Goal: Task Accomplishment & Management: Manage account settings

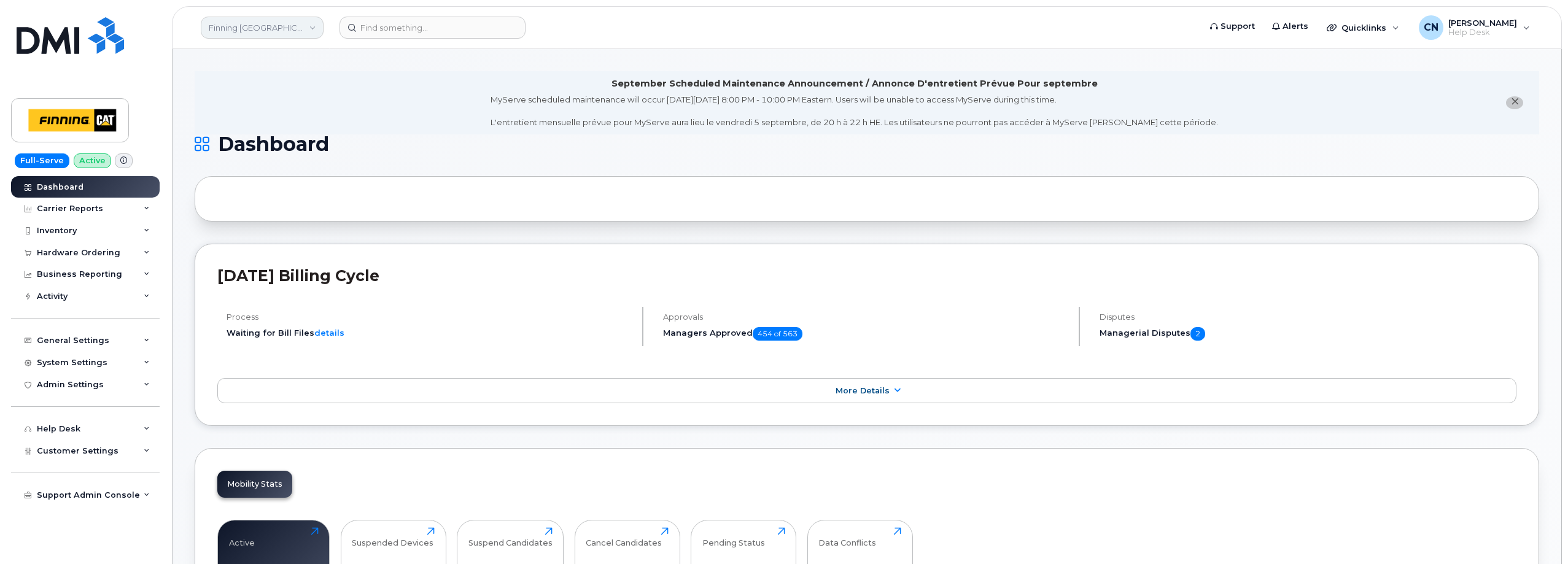
click at [234, 27] on link "Finning Canada" at bounding box center [262, 27] width 123 height 22
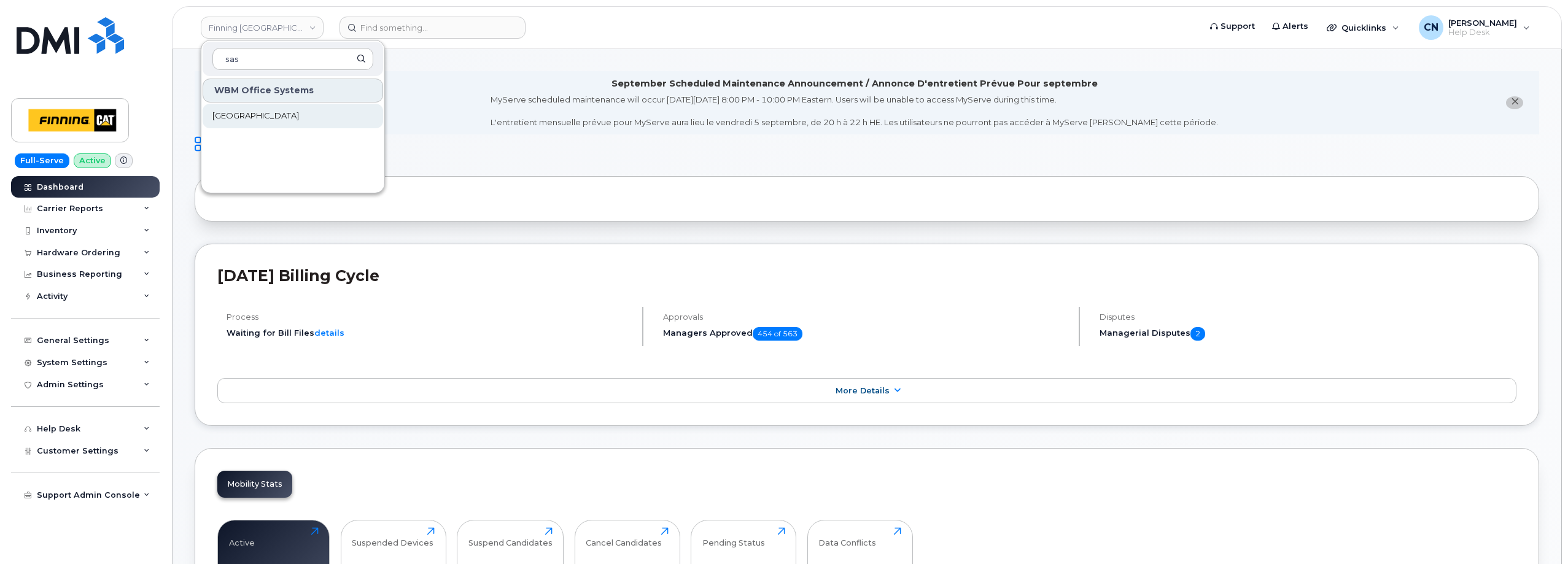
type input "sas"
click at [240, 117] on span "[GEOGRAPHIC_DATA]" at bounding box center [256, 115] width 86 height 12
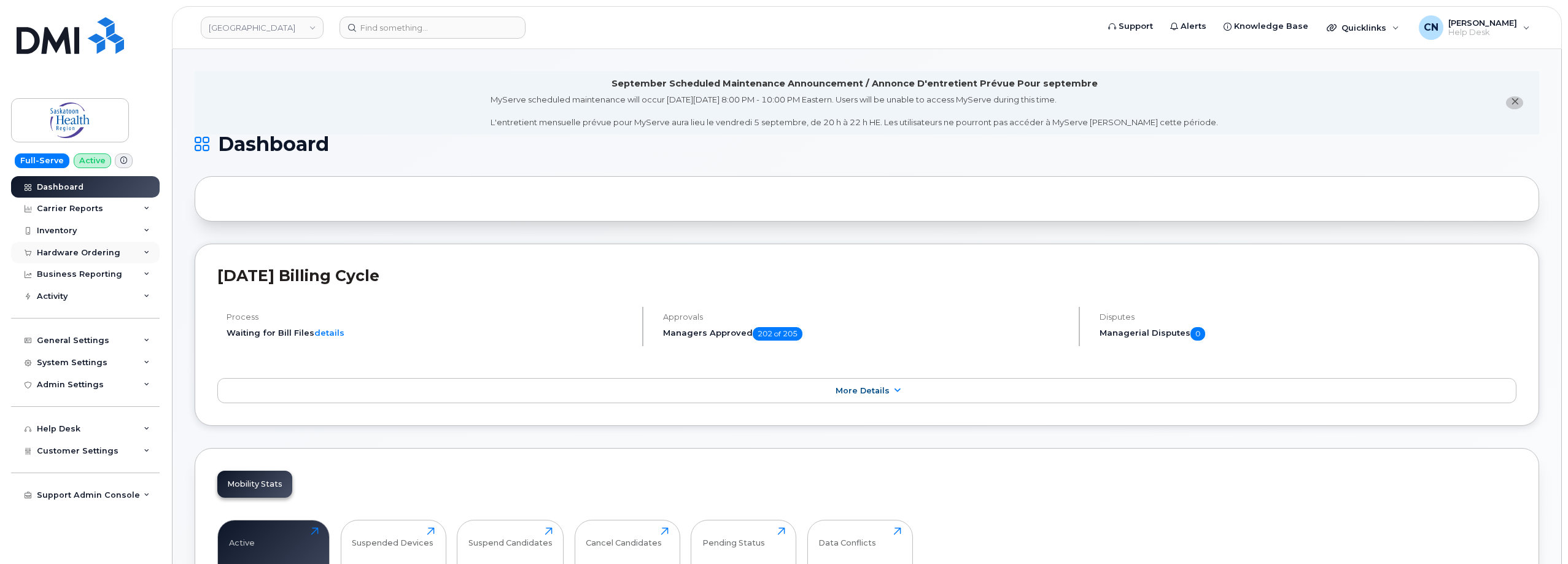
click at [70, 256] on div "Hardware Ordering" at bounding box center [79, 252] width 84 height 10
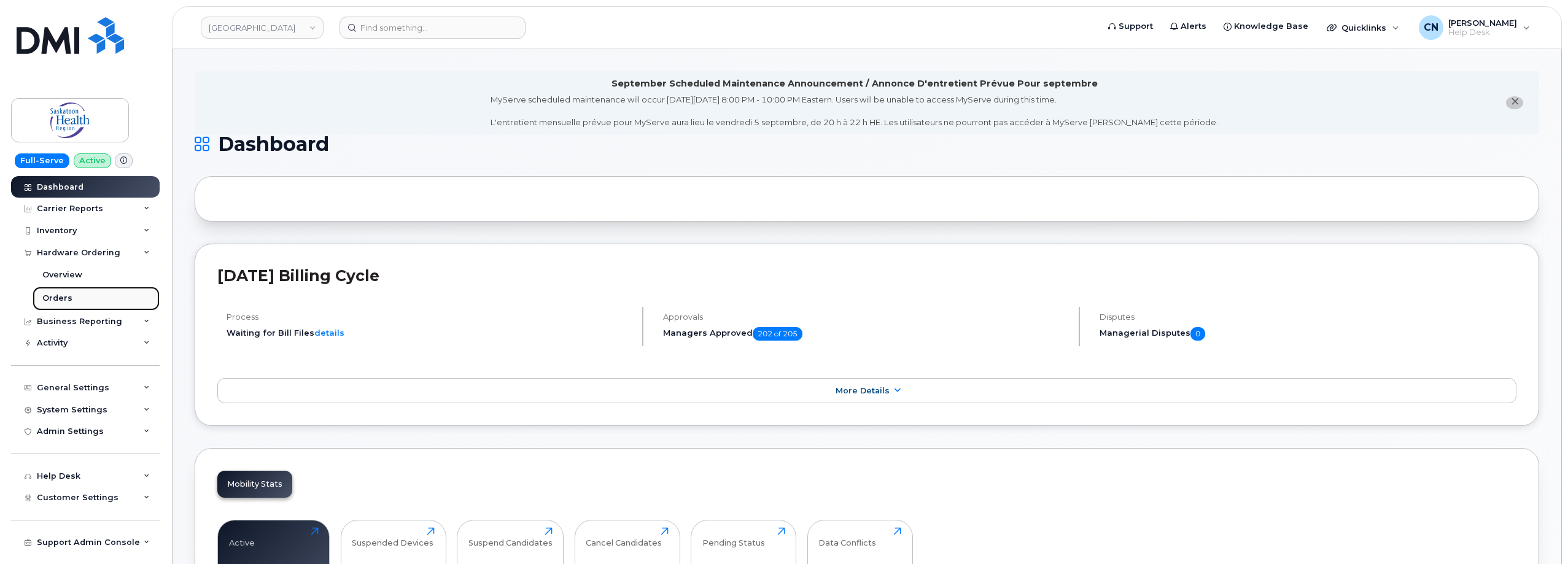
click at [57, 298] on div "Orders" at bounding box center [57, 298] width 30 height 11
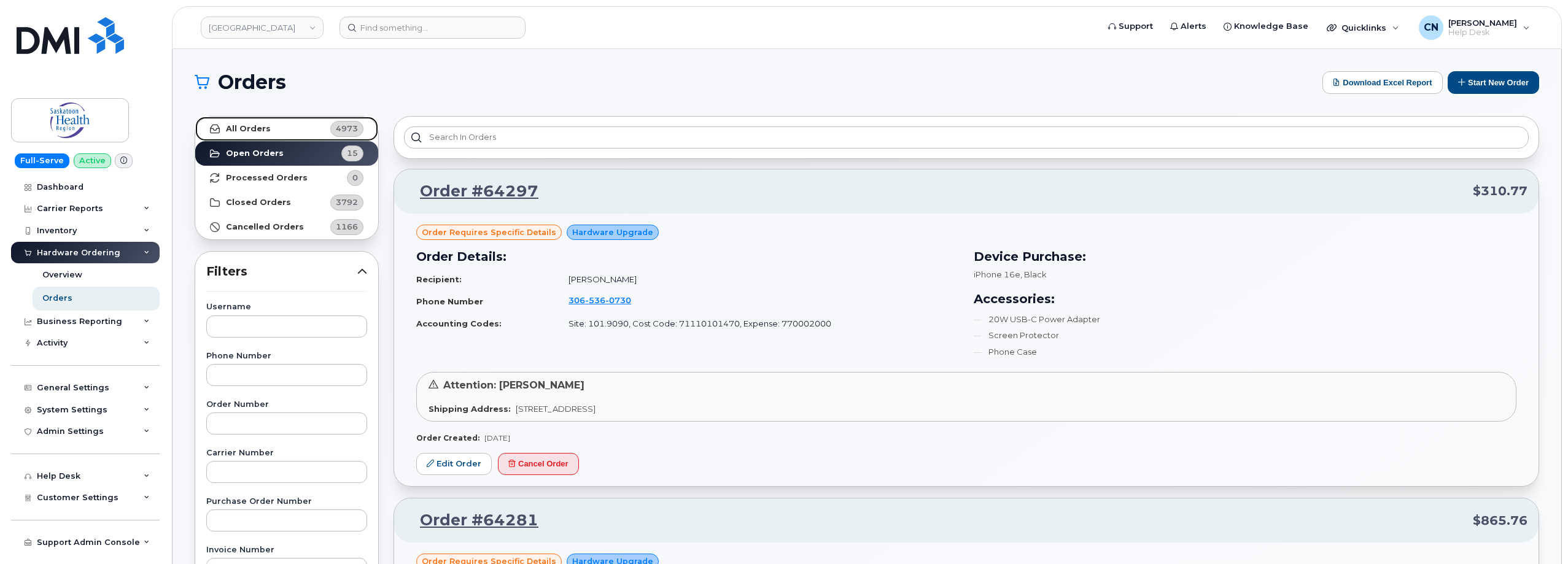
click at [264, 121] on link "All Orders 4973" at bounding box center [287, 129] width 183 height 25
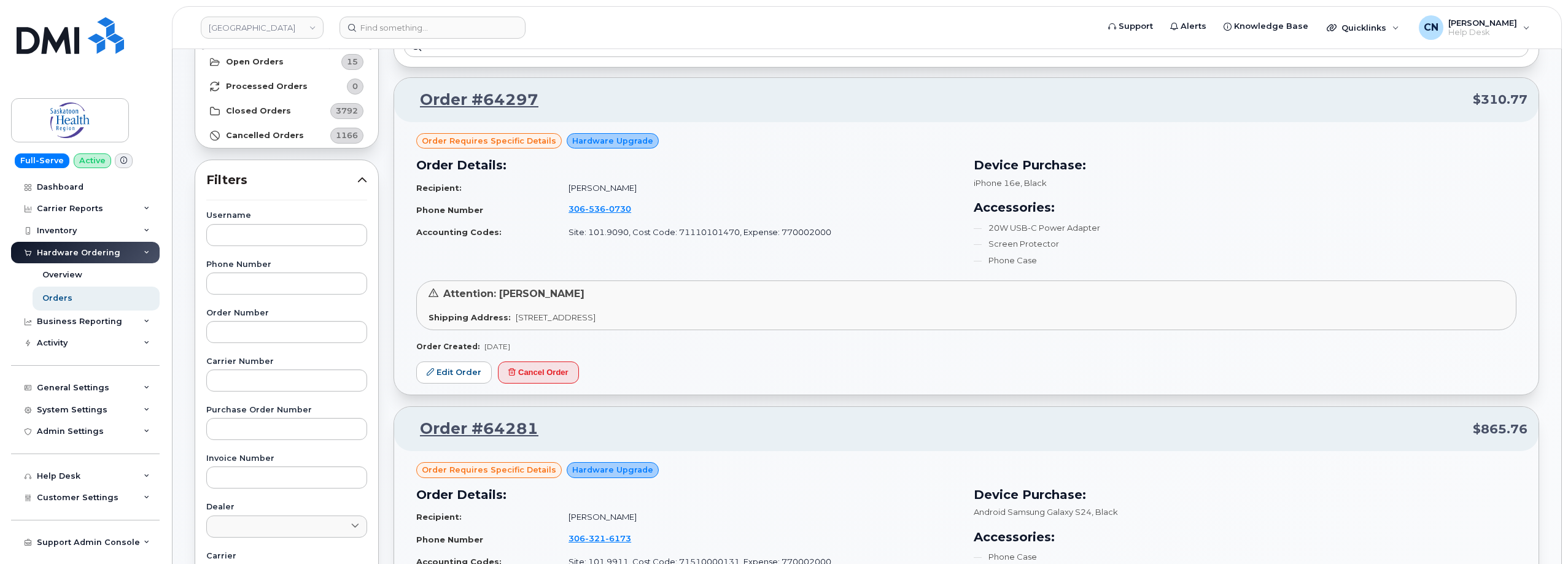
scroll to position [122, 0]
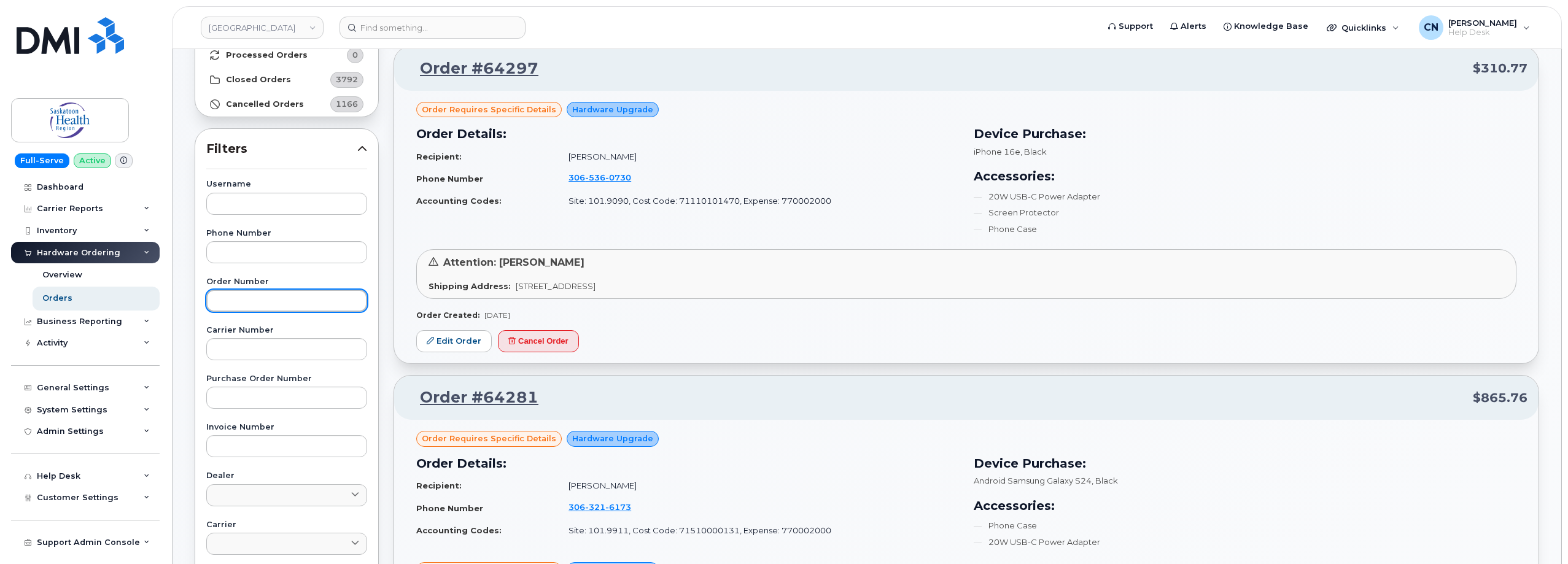
click at [253, 289] on input "text" at bounding box center [286, 300] width 161 height 22
paste input "64114"
type input "64114"
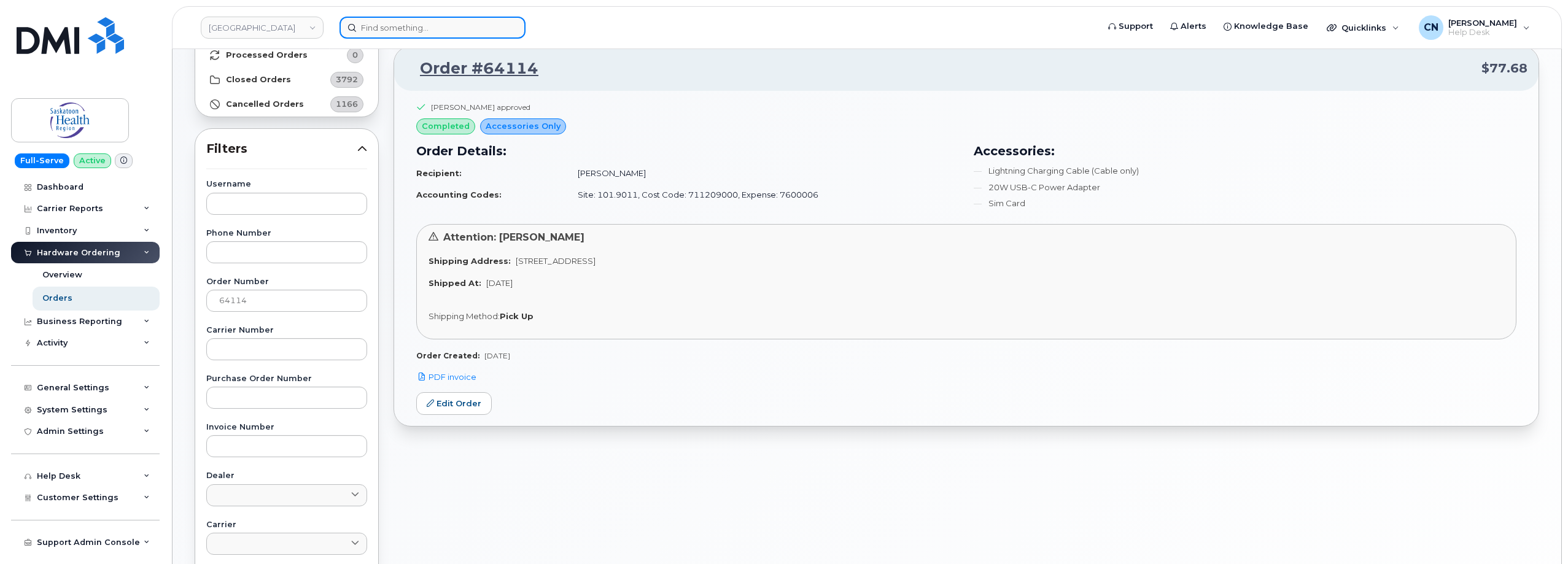
click at [404, 30] on input at bounding box center [432, 27] width 186 height 22
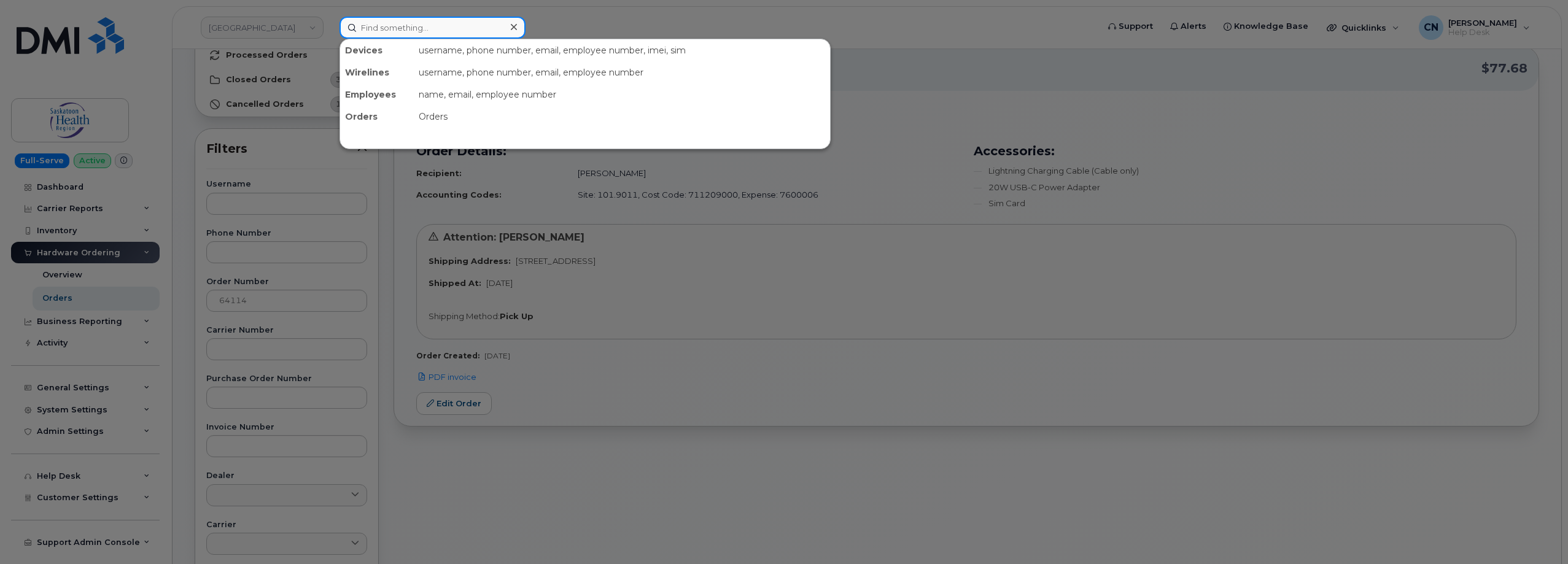
paste input "639-480-9066"
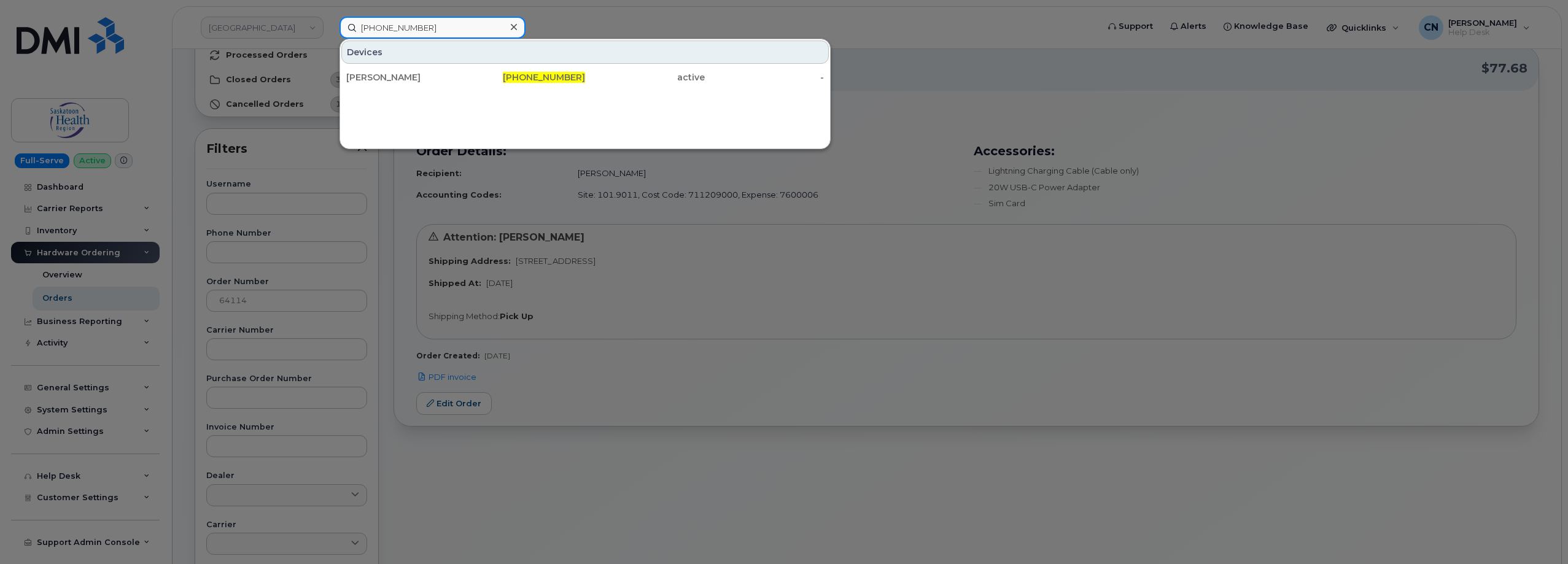
type input "639-480-9066"
click at [396, 70] on div "Athena Lavalee" at bounding box center [406, 77] width 120 height 22
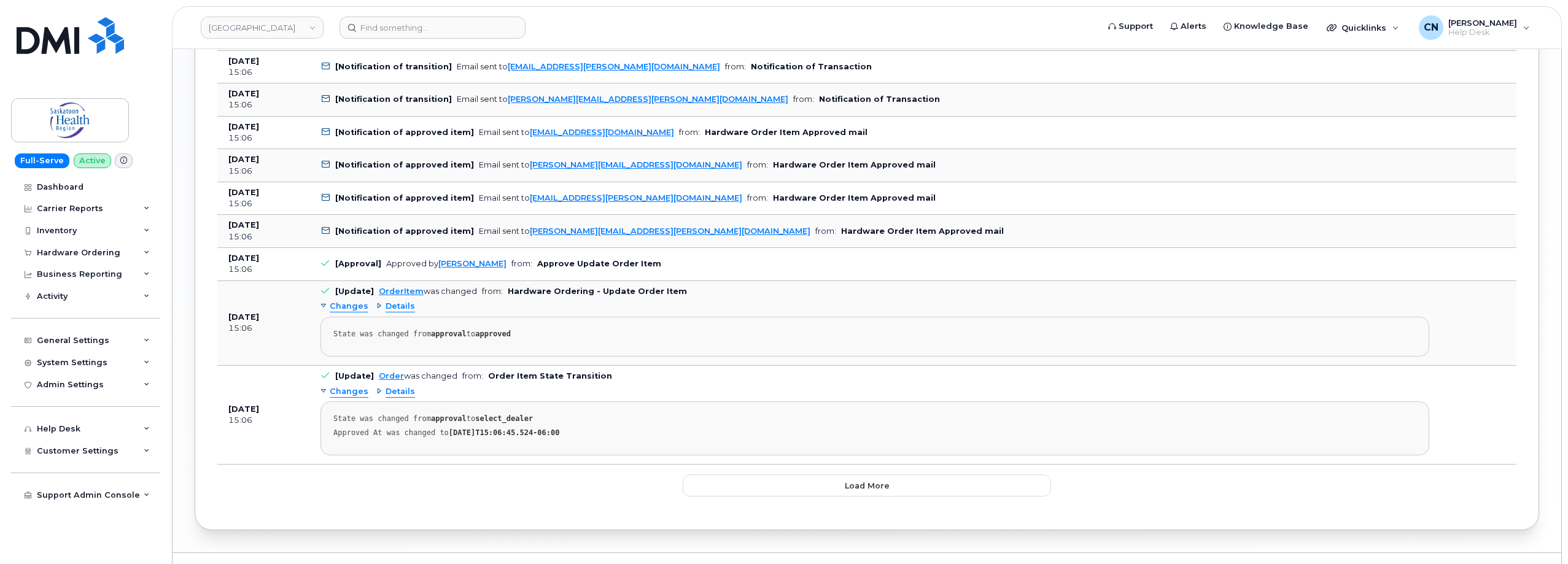
scroll to position [2045, 0]
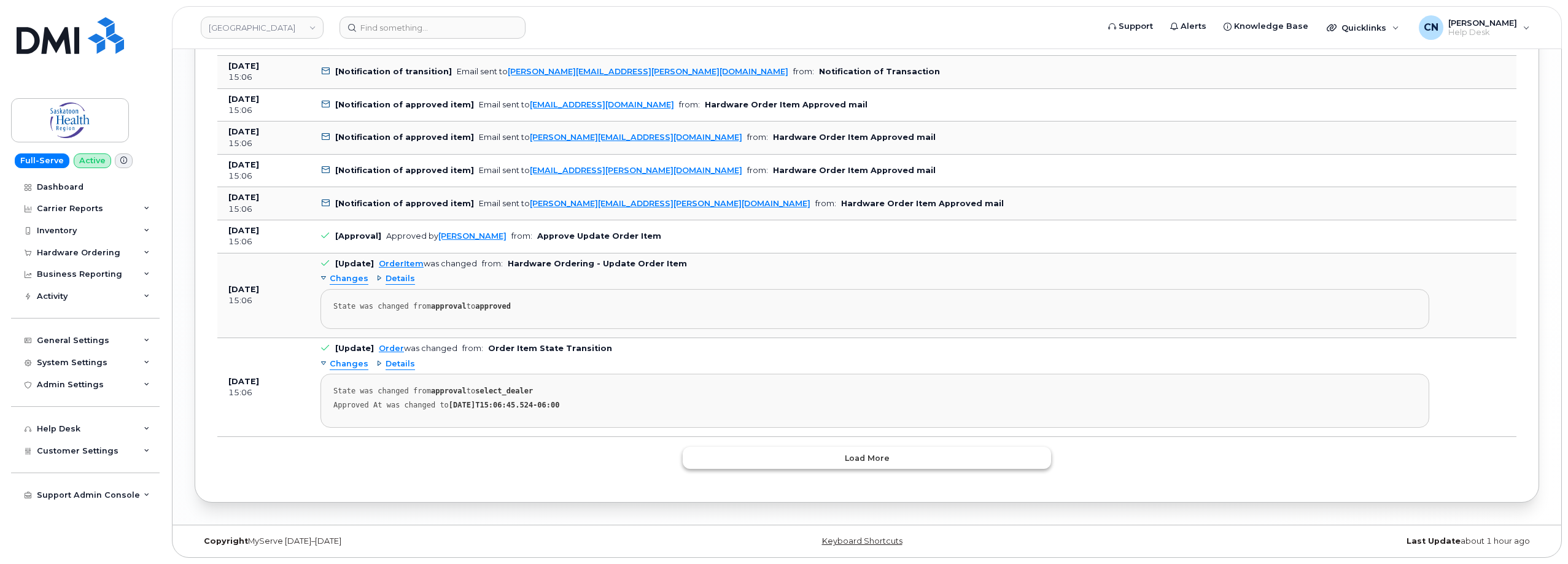
click at [813, 447] on button "Load more" at bounding box center [867, 457] width 368 height 22
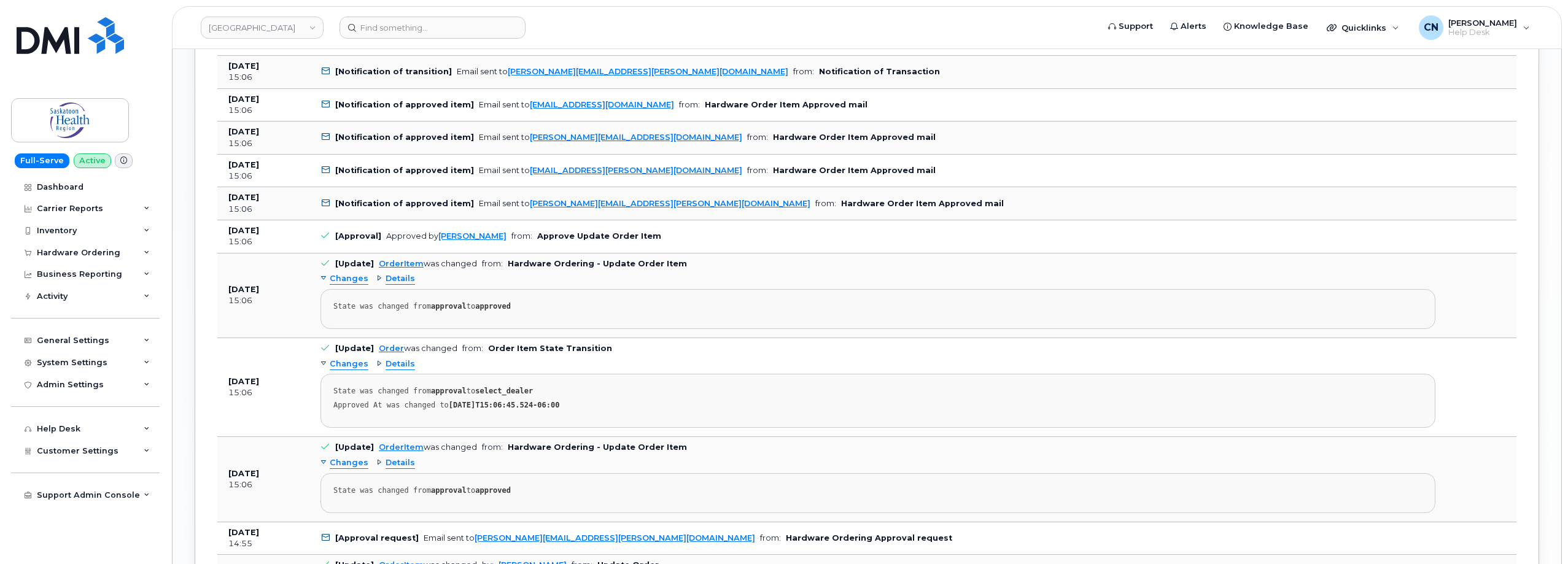
click at [395, 364] on span "Details" at bounding box center [400, 364] width 29 height 11
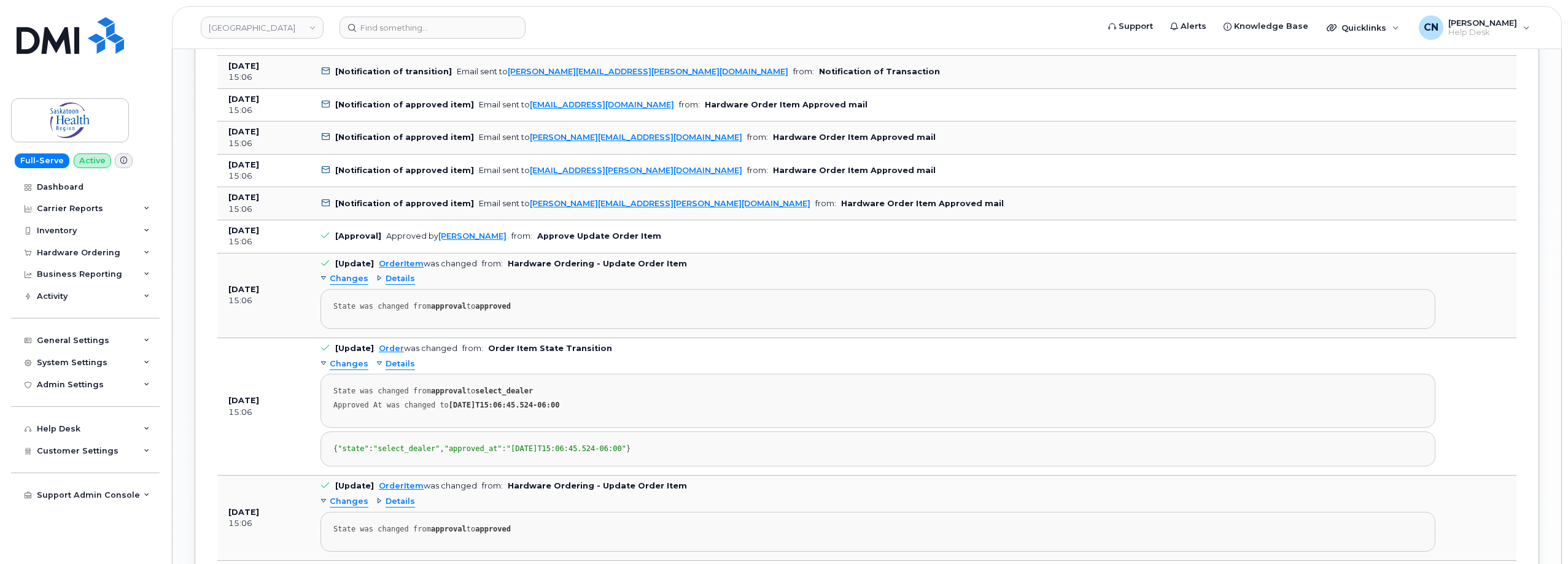
click at [399, 280] on span "Details" at bounding box center [400, 279] width 29 height 11
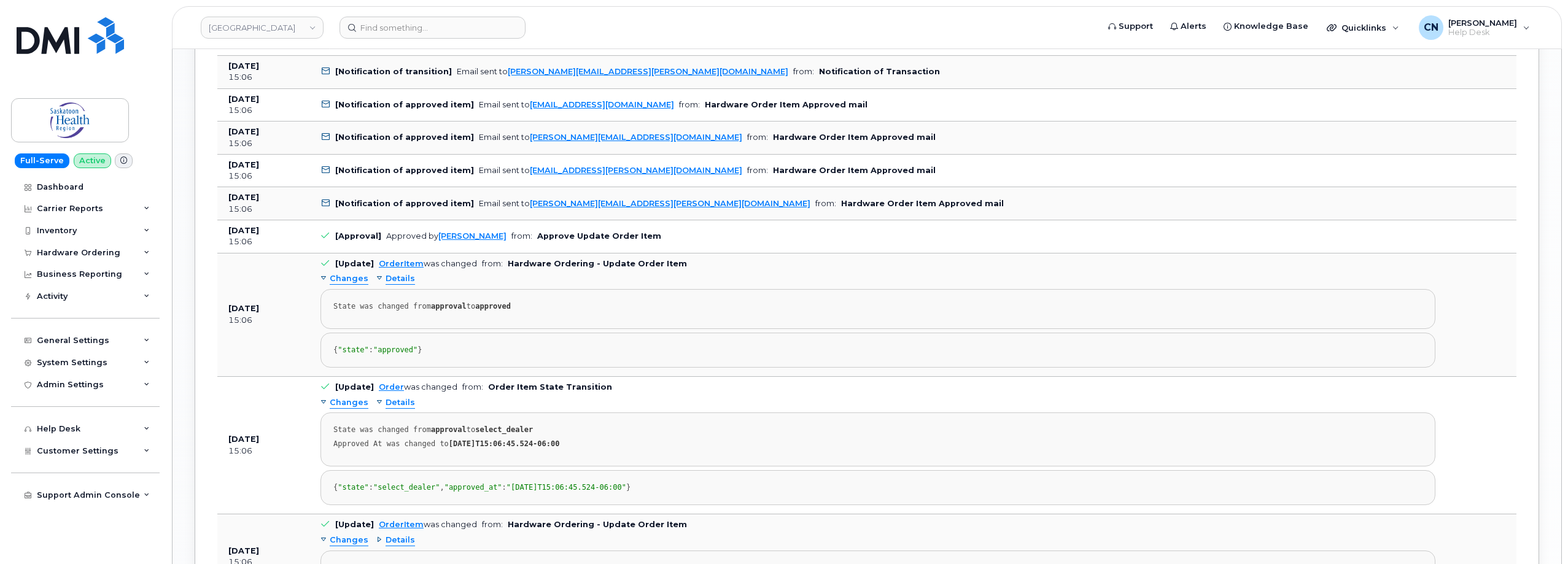
click at [399, 280] on span "Details" at bounding box center [400, 279] width 29 height 11
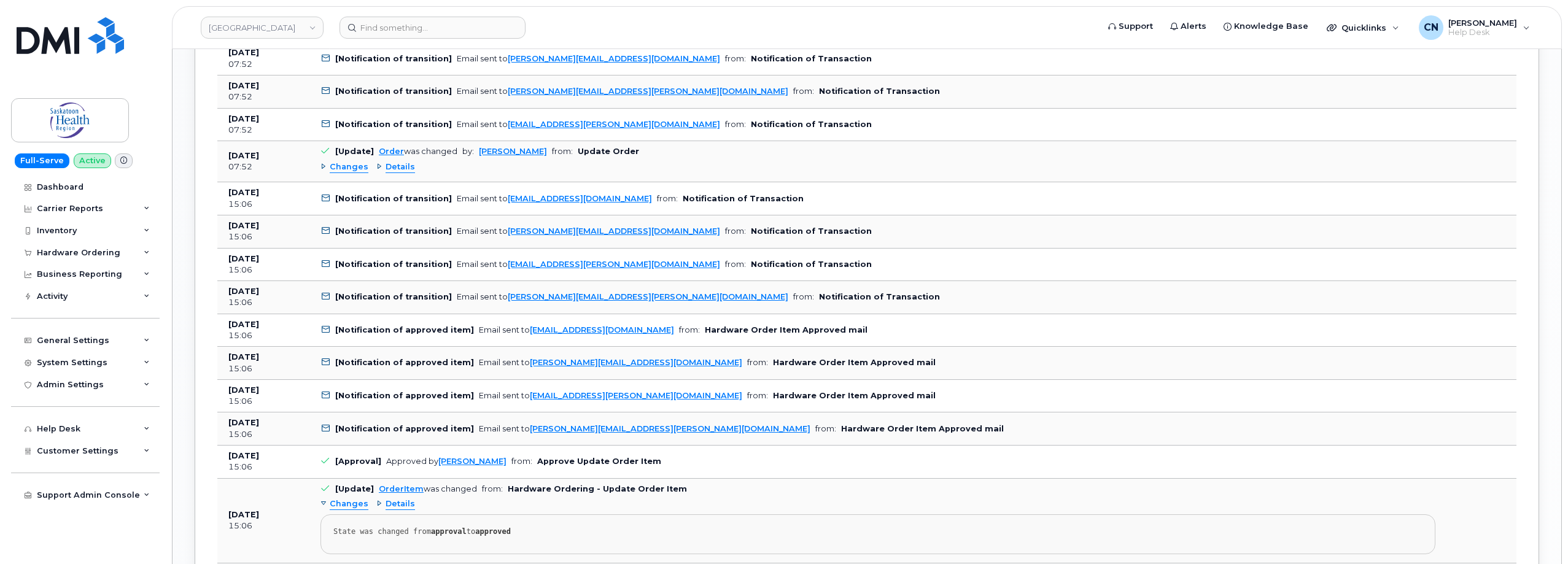
scroll to position [1616, 0]
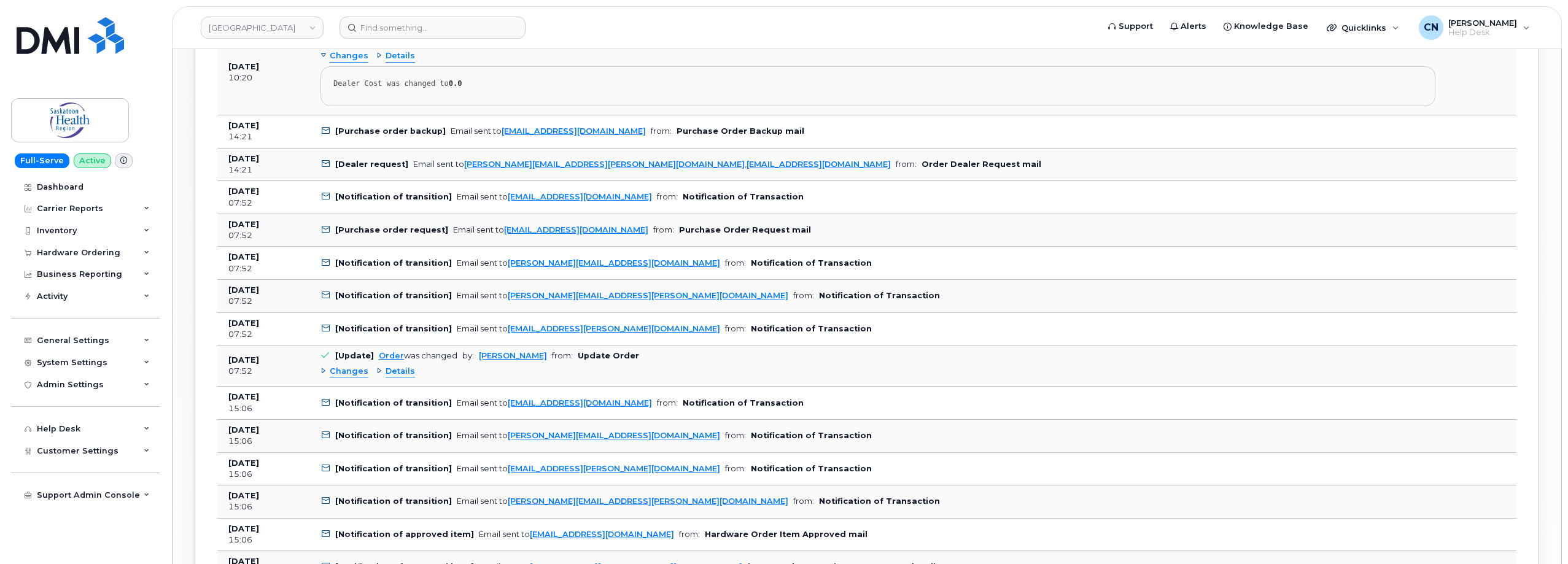
click at [399, 371] on span "Details" at bounding box center [400, 371] width 29 height 11
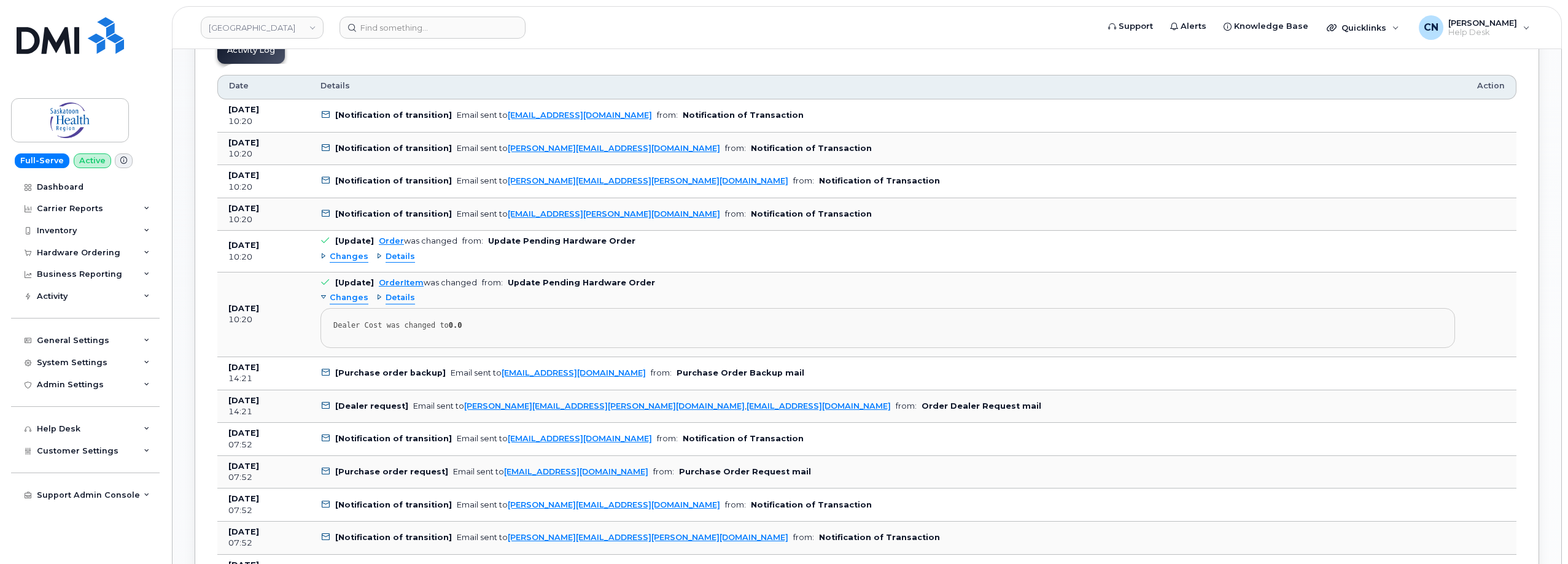
scroll to position [1370, 0]
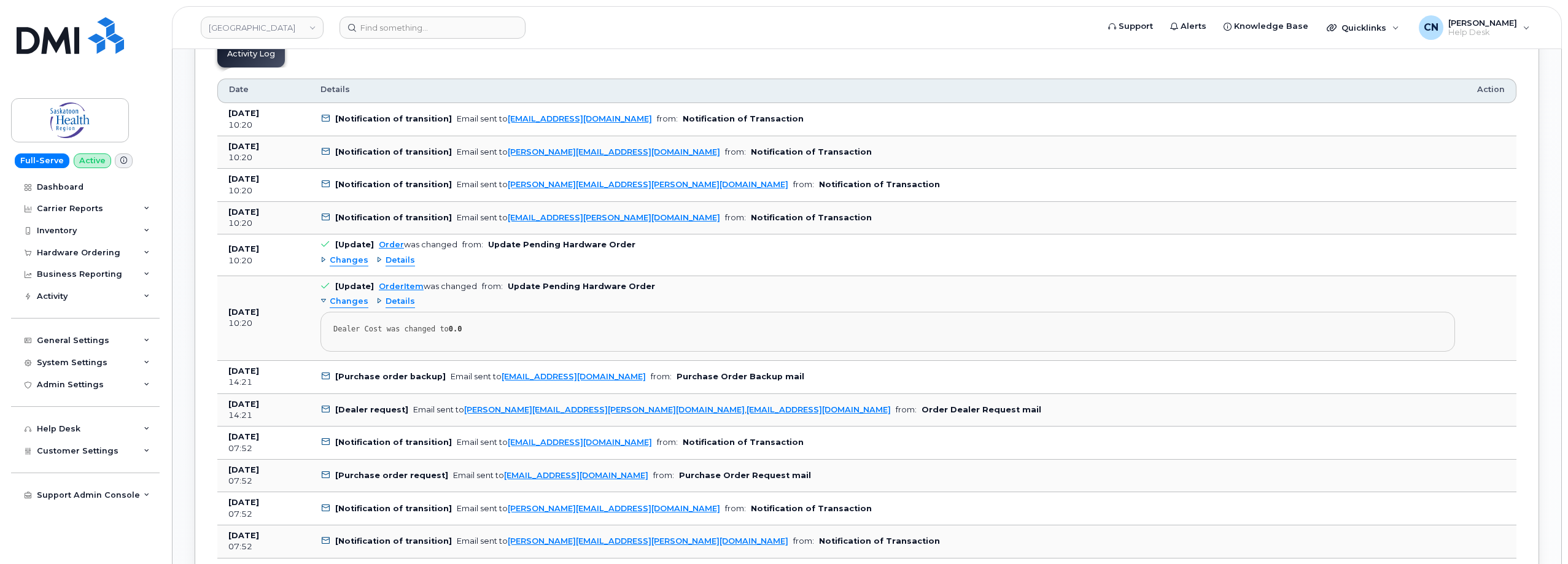
click at [387, 257] on span "Details" at bounding box center [400, 260] width 29 height 11
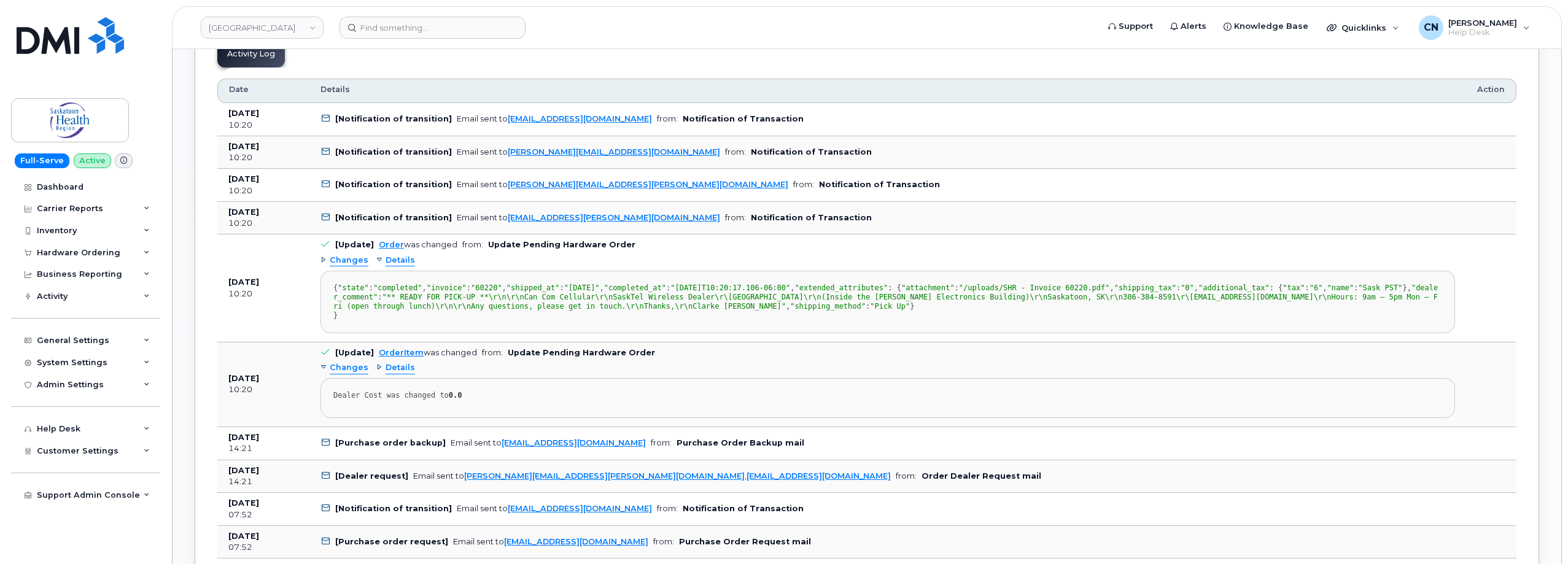
click at [387, 257] on span "Details" at bounding box center [400, 260] width 29 height 11
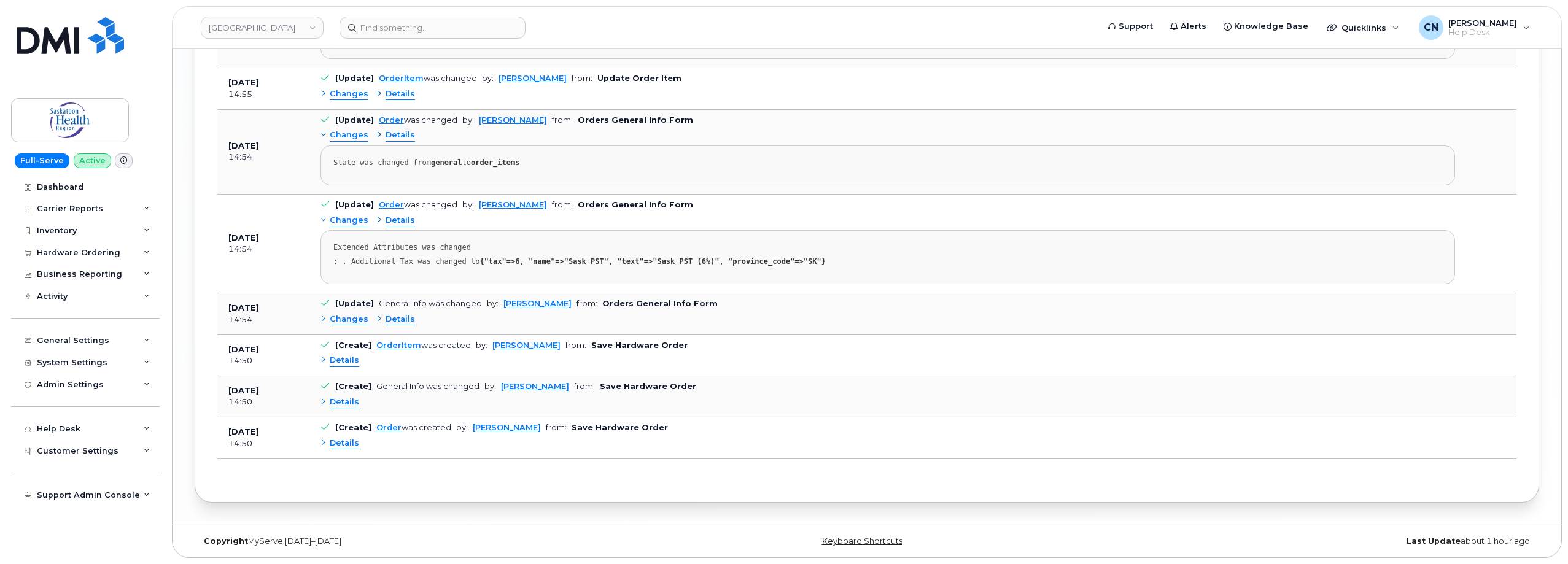
scroll to position [3189, 0]
click at [342, 444] on span "Details" at bounding box center [344, 443] width 29 height 11
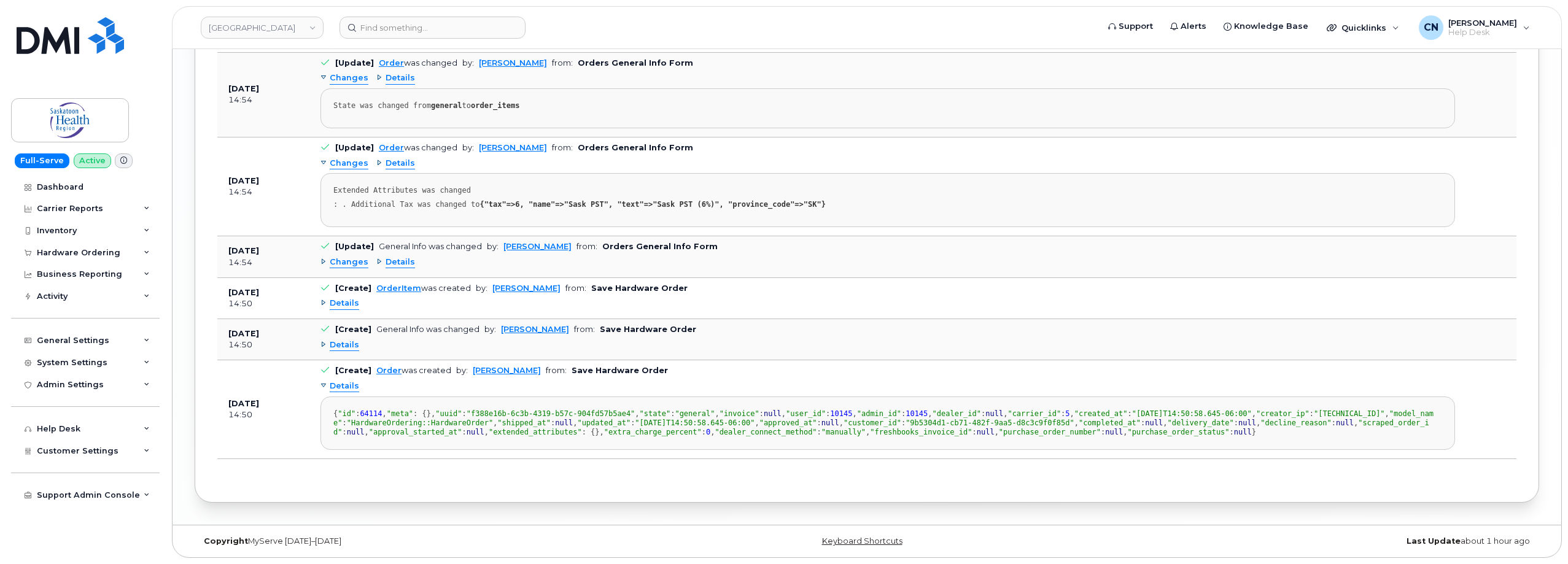
scroll to position [3301, 0]
click at [340, 298] on span "Details" at bounding box center [344, 303] width 29 height 11
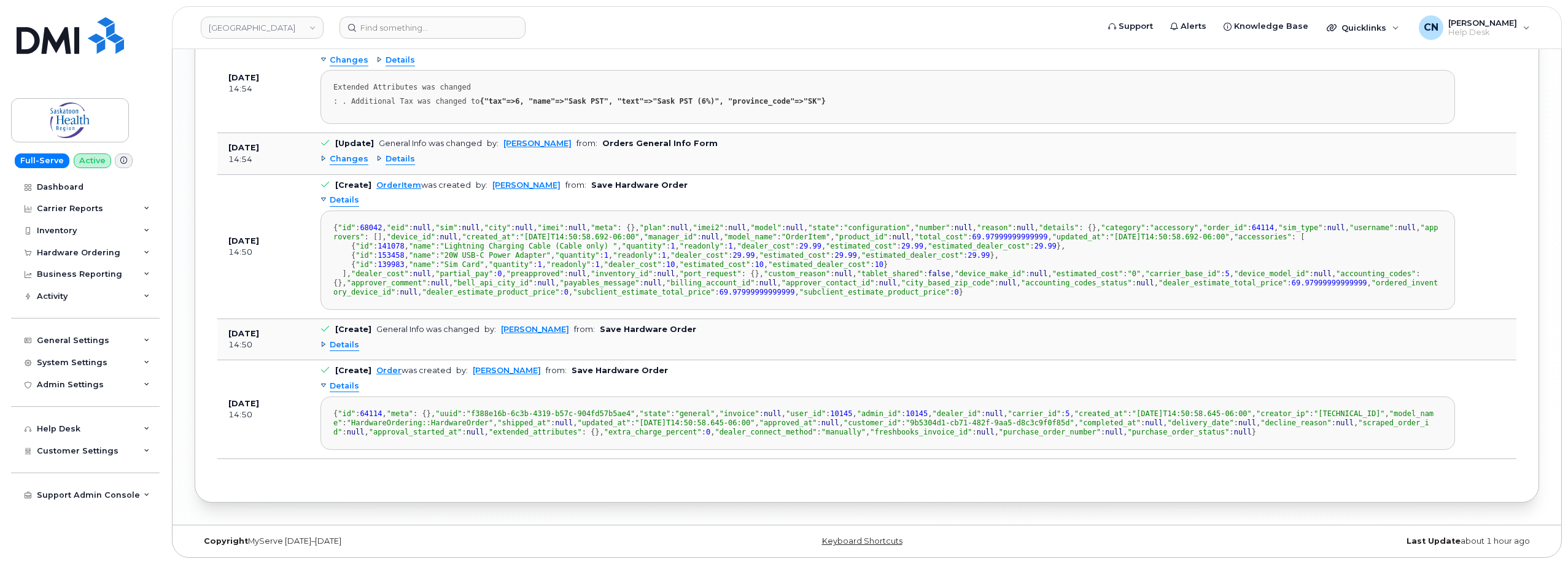
click at [340, 206] on span "Details" at bounding box center [344, 200] width 29 height 11
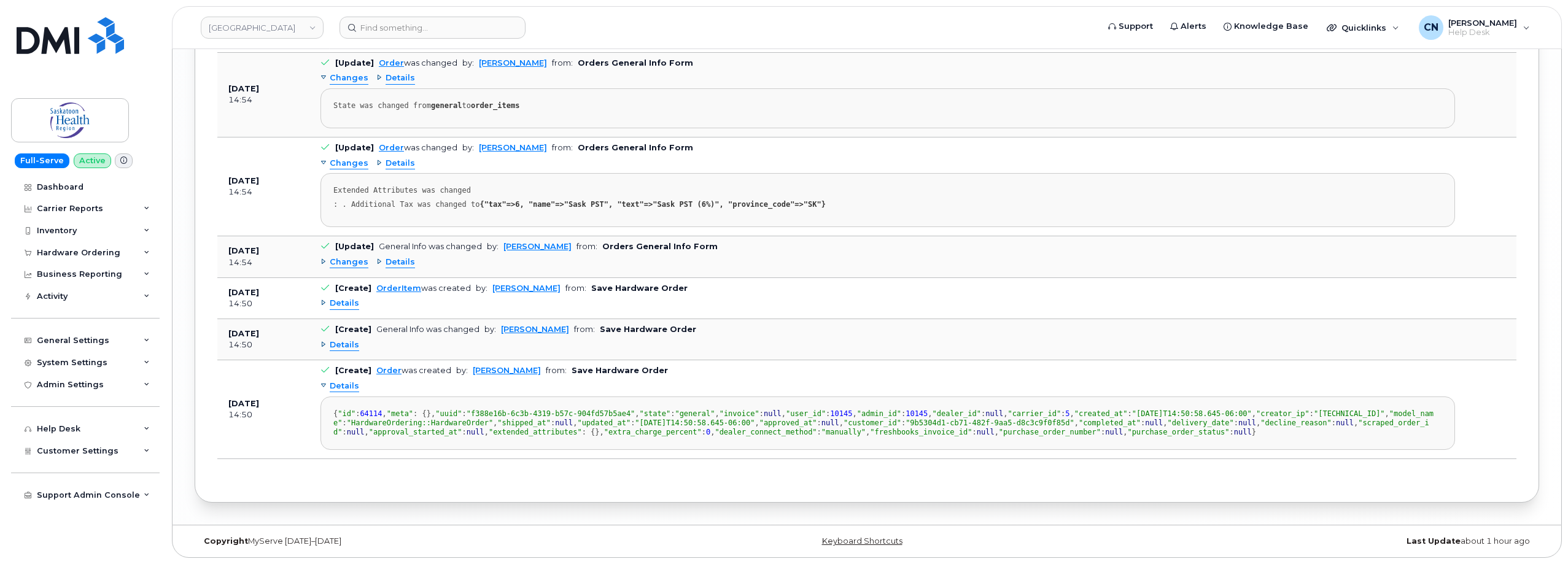
click at [341, 339] on span "Details" at bounding box center [344, 345] width 29 height 11
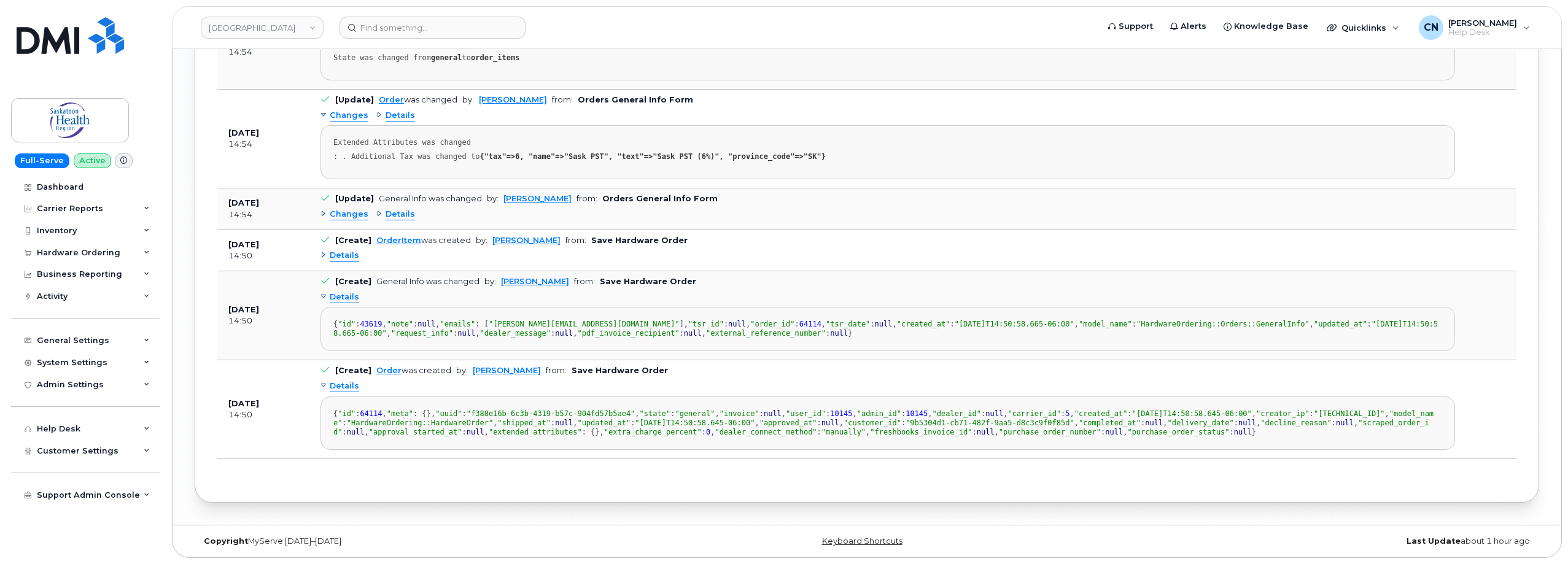
click at [341, 291] on span "Details" at bounding box center [344, 297] width 29 height 11
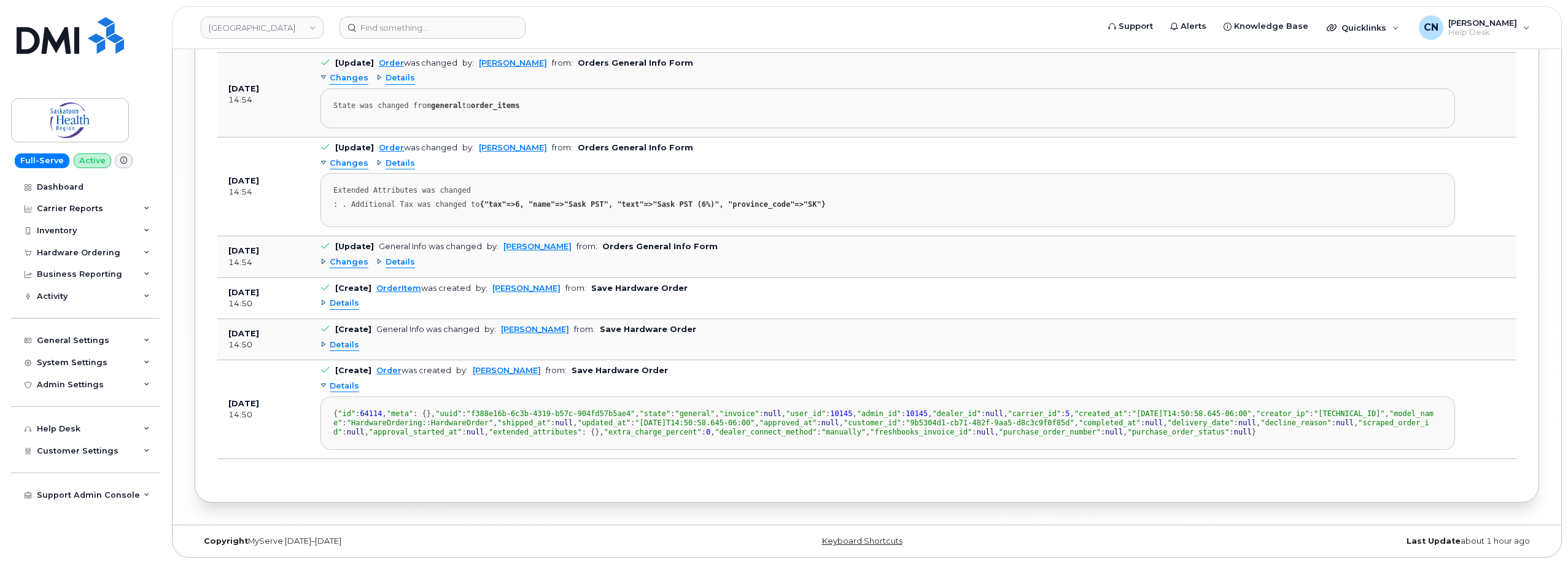
click at [338, 298] on span "Details" at bounding box center [344, 303] width 29 height 11
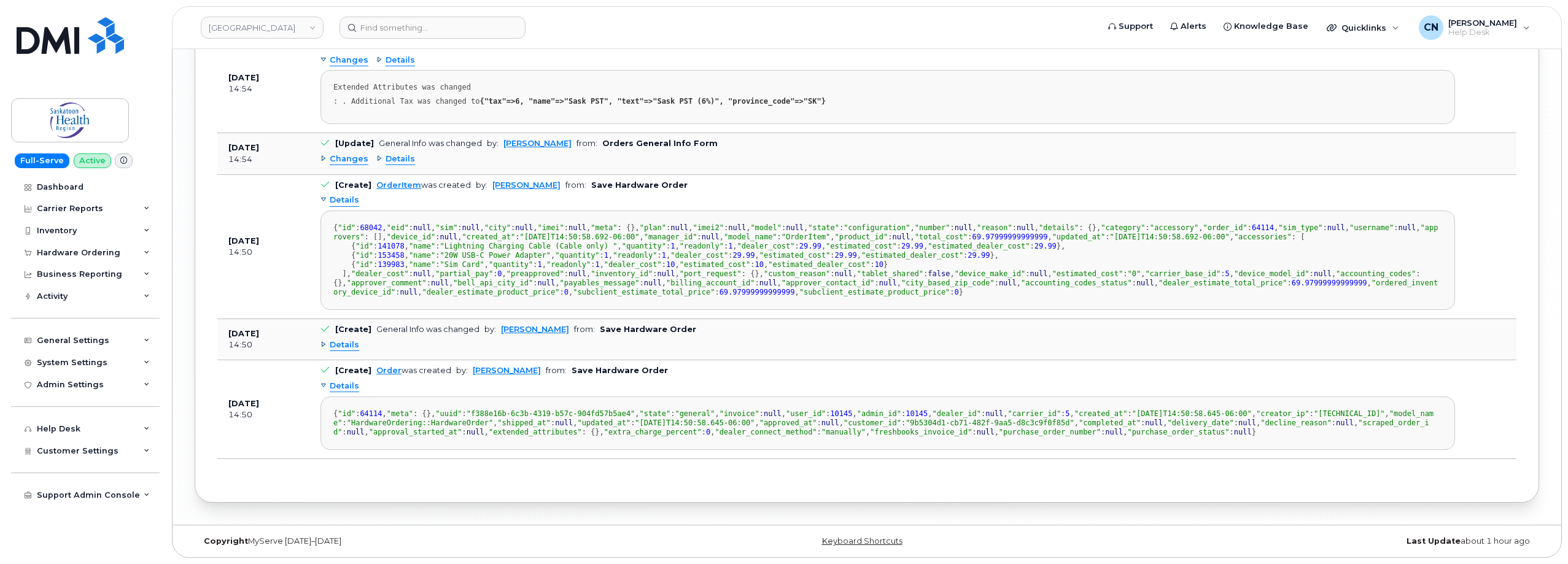
click at [389, 165] on span "Details" at bounding box center [400, 159] width 29 height 11
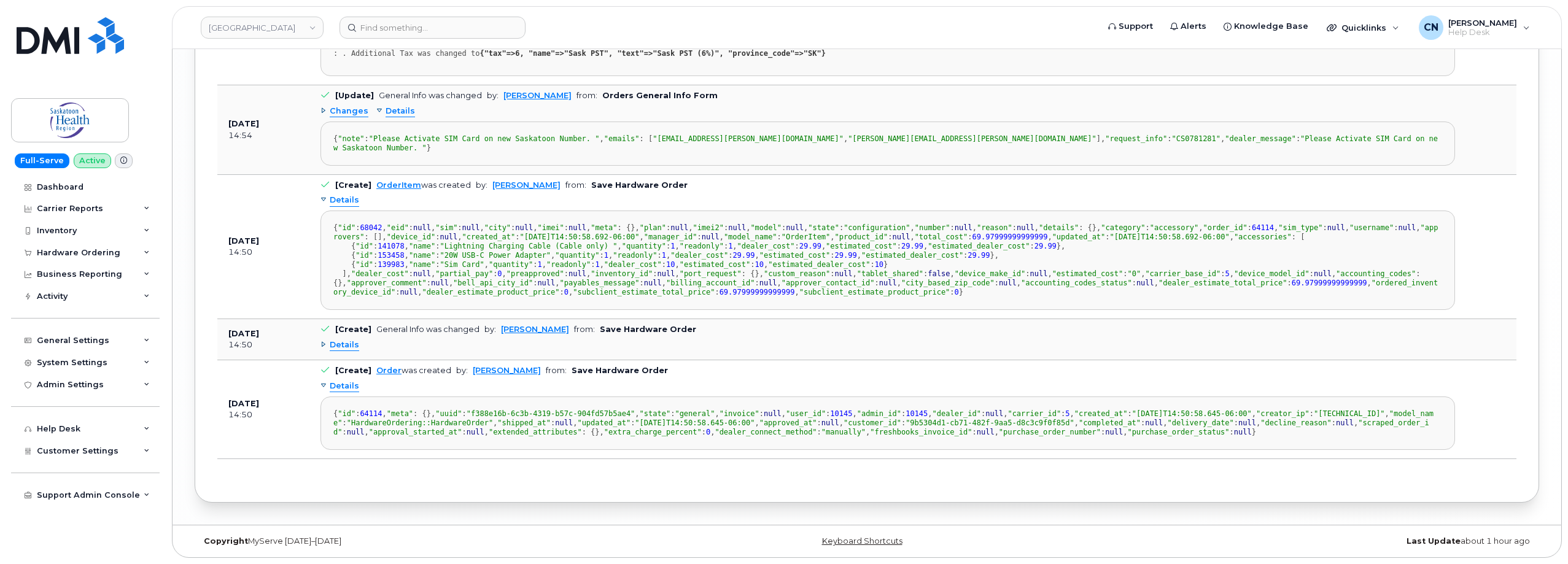
click at [1172, 143] on span ""CS0781281"" at bounding box center [1196, 139] width 48 height 9
copy span "CS0781281"
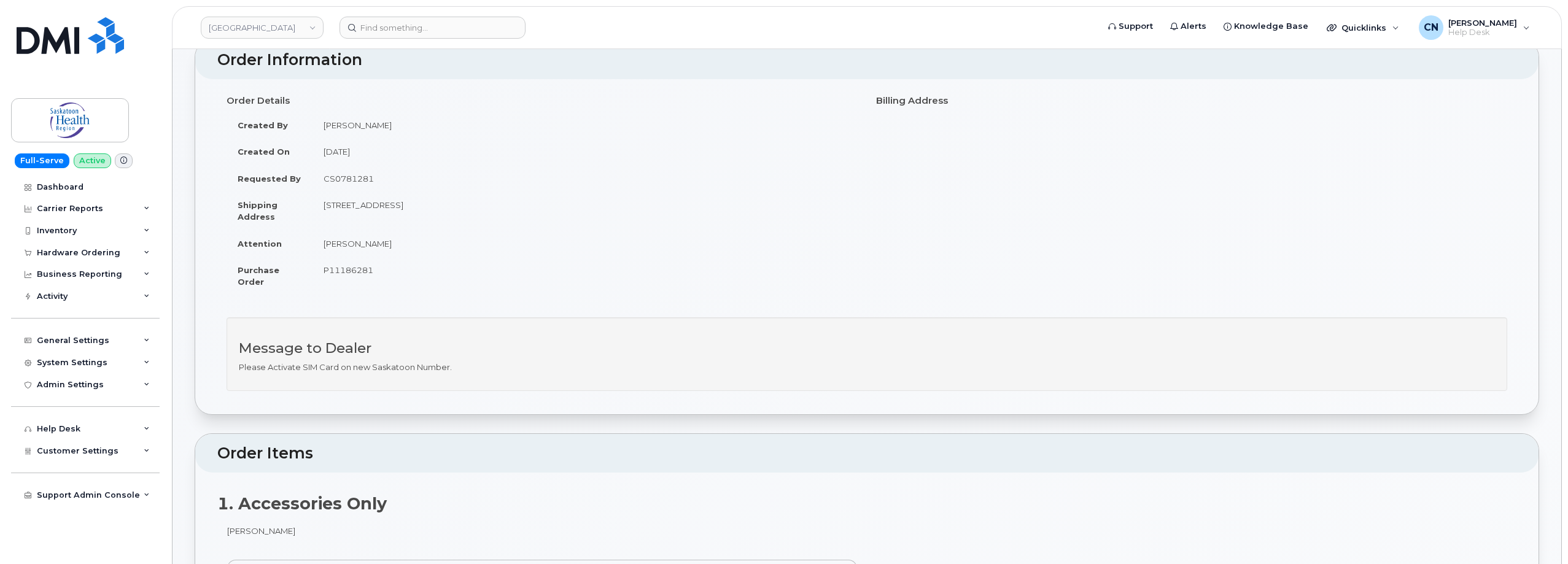
scroll to position [49, 0]
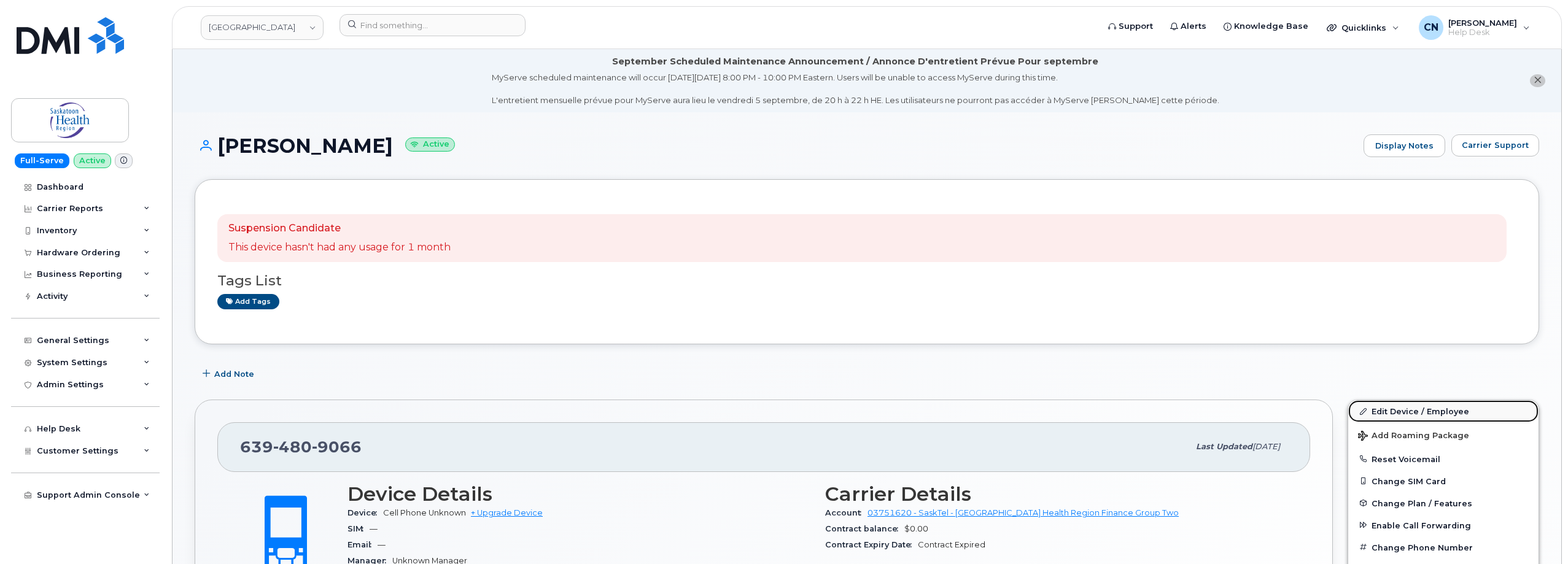
click at [1436, 407] on link "Edit Device / Employee" at bounding box center [1444, 410] width 190 height 22
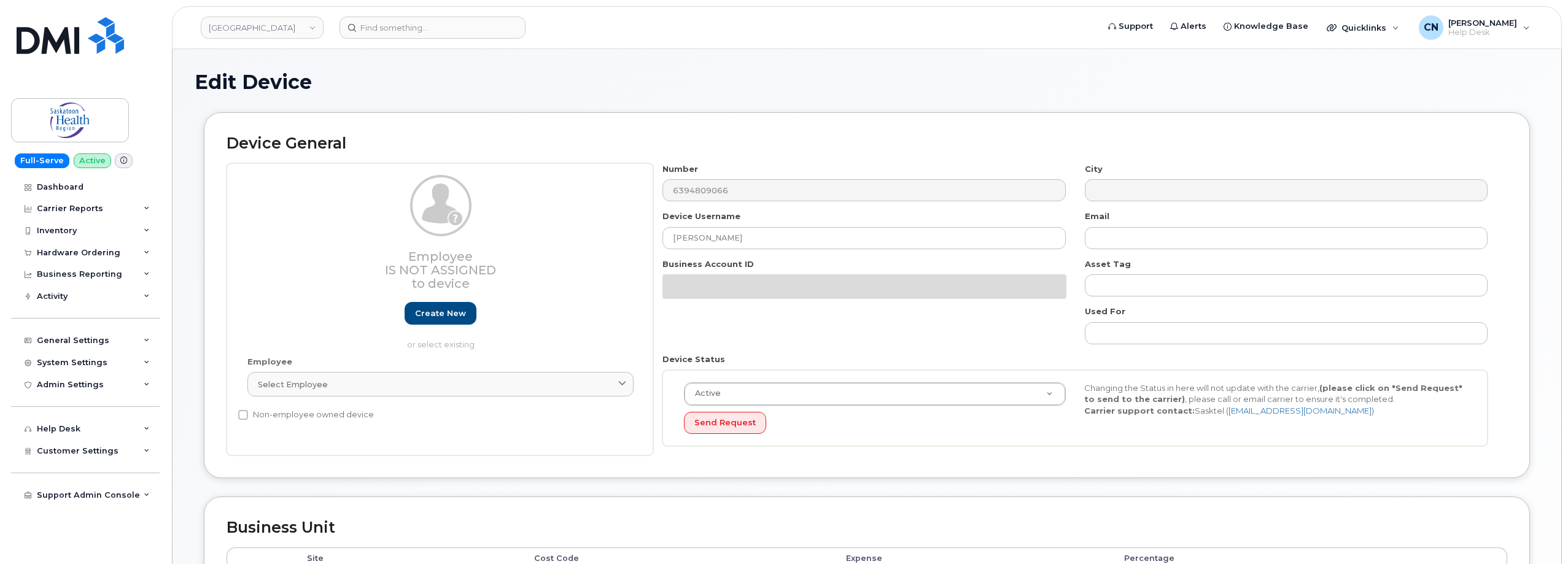
select select "18172"
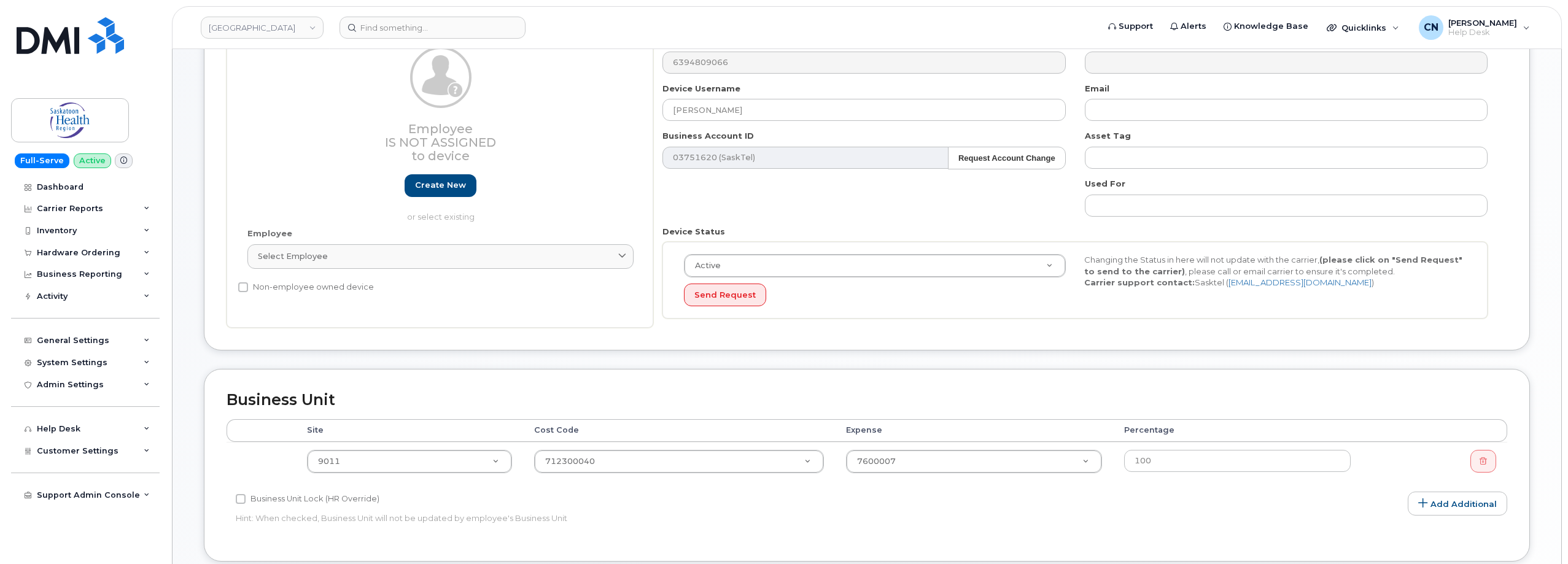
scroll to position [246, 0]
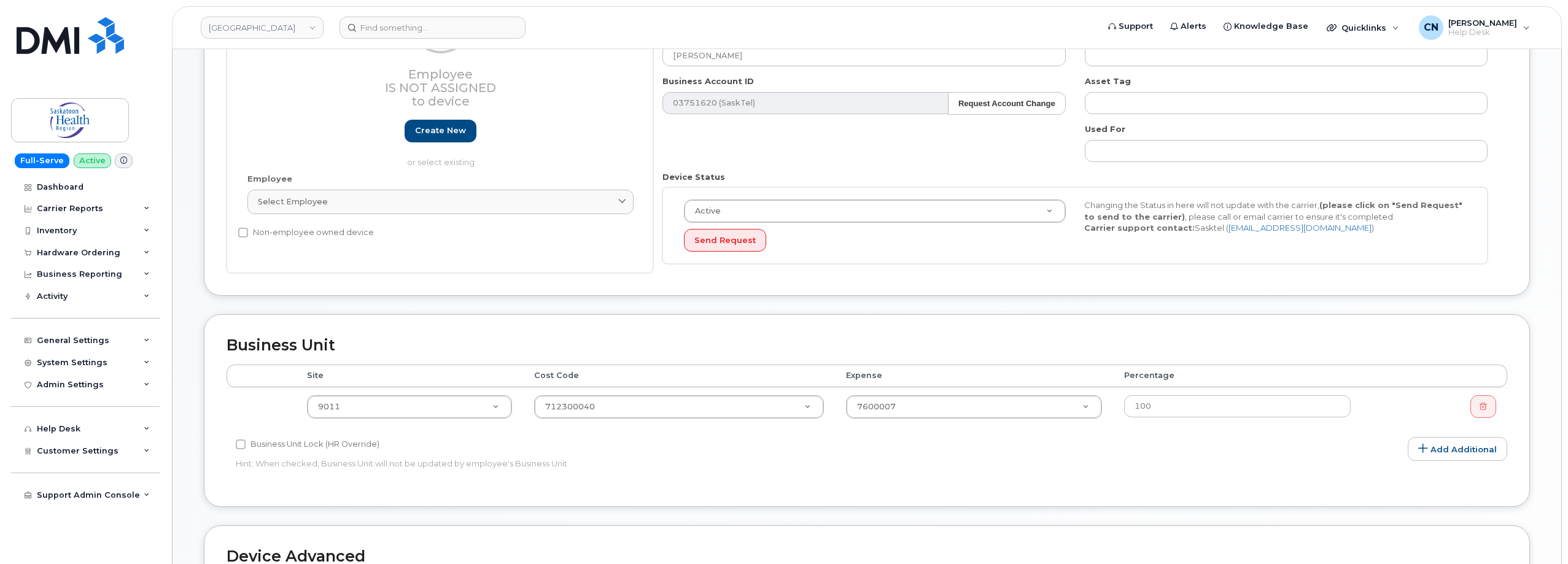
click at [395, 480] on div "Accounting Categories Rules Accounting categories percentages must add up to 10…" at bounding box center [867, 424] width 1280 height 120
click at [559, 488] on div "Business Unit Accounting Categories Rules Accounting categories percentages mus…" at bounding box center [867, 410] width 1326 height 193
click at [558, 418] on td "712300040 85828" at bounding box center [679, 406] width 312 height 39
paste input ".722109000"
type input ".722109000"
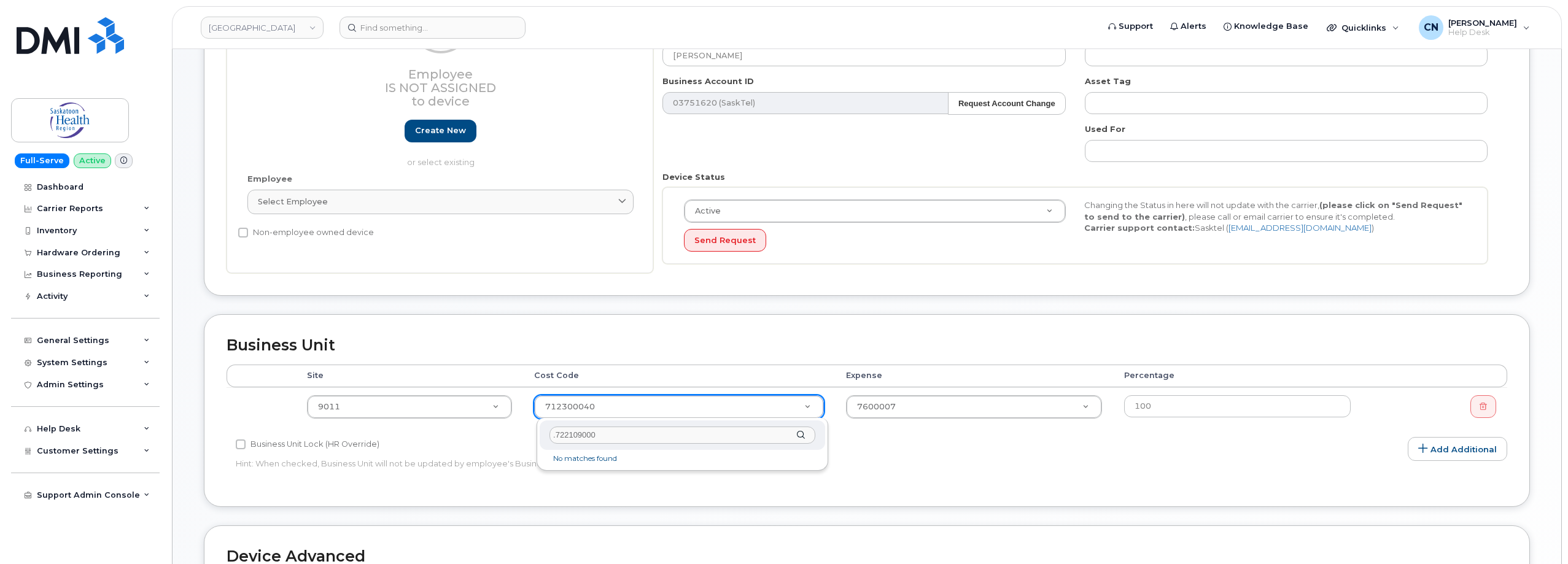
click at [561, 433] on input ".722109000" at bounding box center [682, 435] width 266 height 18
drag, startPoint x: 618, startPoint y: 433, endPoint x: 465, endPoint y: 438, distance: 153.1
click at [465, 438] on body "Saskatoon Health Region Support Alerts Knowledge Base Quicklinks Suspend / Canc…" at bounding box center [784, 323] width 1568 height 1137
click at [628, 432] on input "722109000" at bounding box center [682, 435] width 266 height 18
type input "722109000"
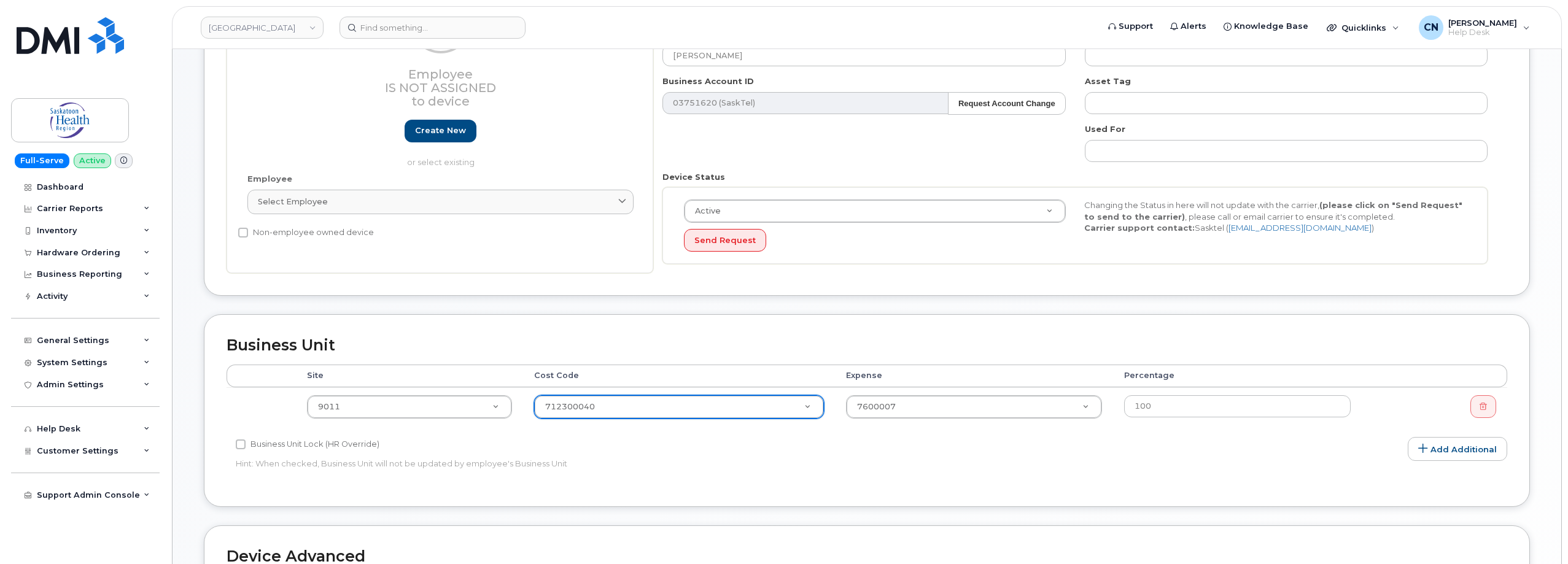
drag, startPoint x: 900, startPoint y: 401, endPoint x: 820, endPoint y: 406, distance: 80.2
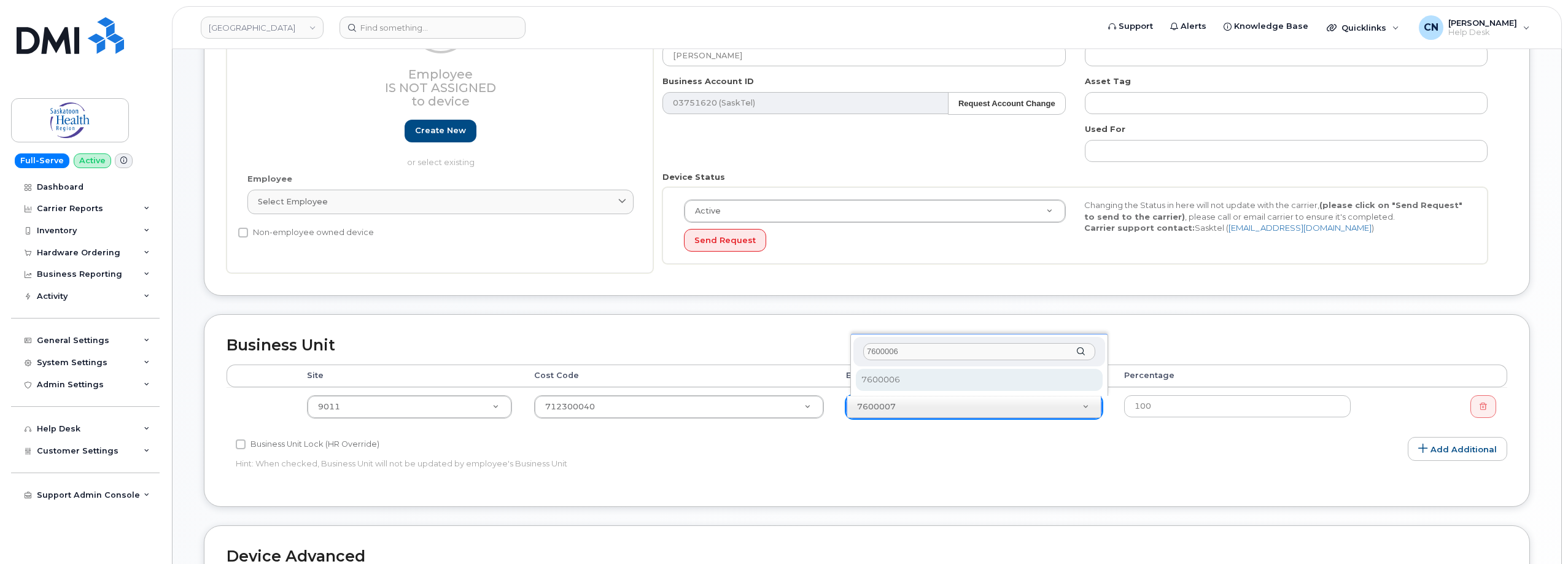
scroll to position [0, 0]
type input "7600006"
select select "20985"
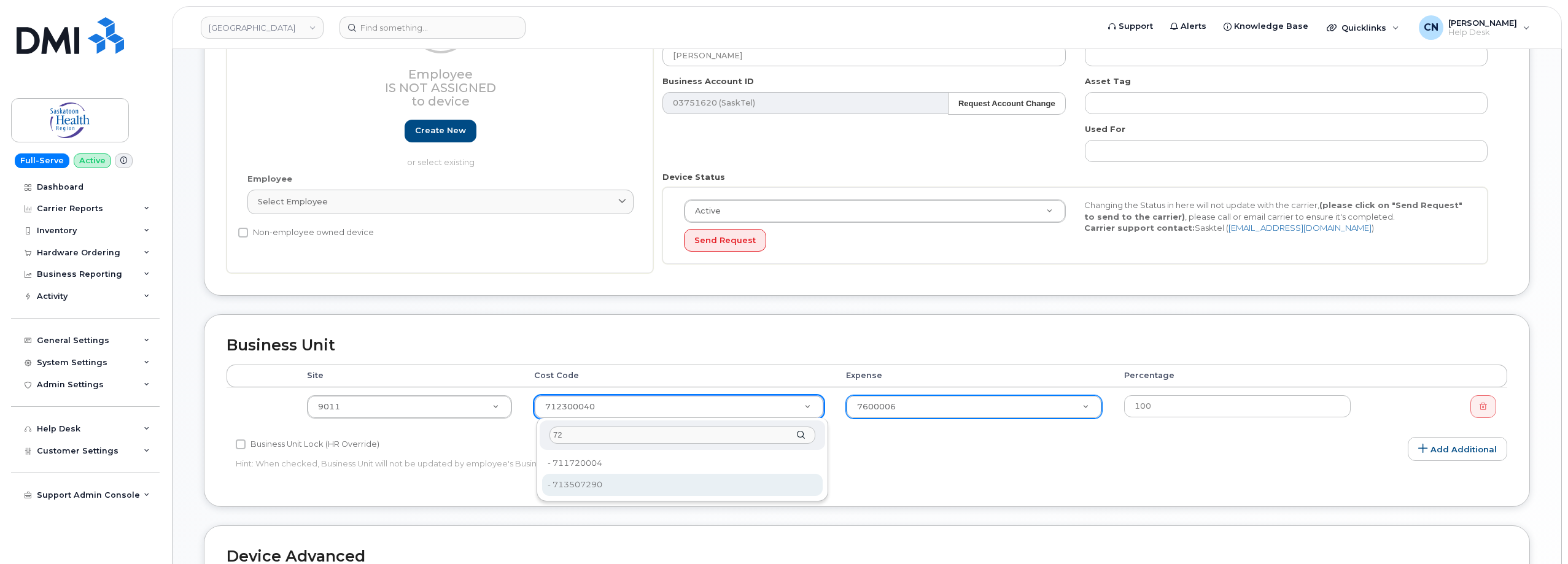
type input "72"
